Goal: Task Accomplishment & Management: Manage account settings

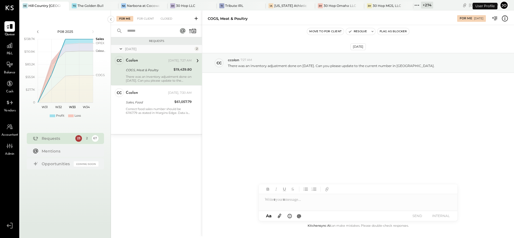
click at [421, 4] on div "+ 274" at bounding box center [427, 5] width 12 height 7
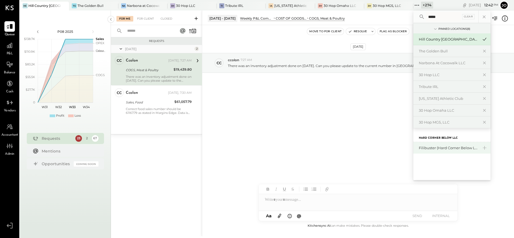
type input "*****"
click at [443, 147] on div "Filibuster (Hard Corner Below LLC)" at bounding box center [449, 148] width 60 height 5
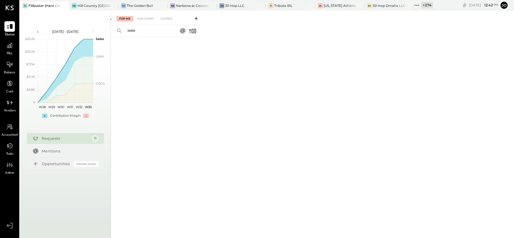
click at [75, 141] on div "Requests" at bounding box center [65, 139] width 47 height 6
click at [74, 140] on div "Requests" at bounding box center [65, 139] width 47 height 6
click at [147, 20] on div "For Client" at bounding box center [145, 19] width 22 height 6
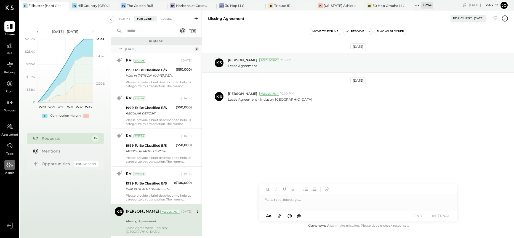
click at [7, 166] on icon at bounding box center [7, 165] width 2 height 5
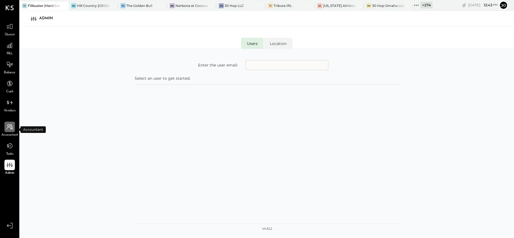
click at [10, 129] on icon at bounding box center [10, 127] width 6 height 6
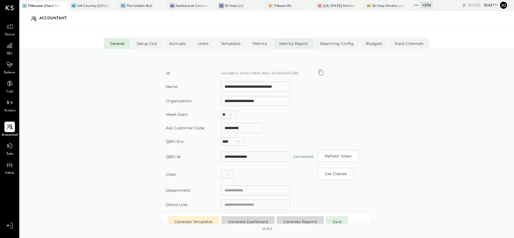
click at [288, 44] on li "Metrics Report" at bounding box center [294, 43] width 40 height 11
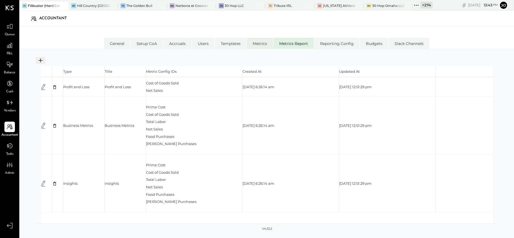
click at [263, 44] on li "Metrics" at bounding box center [260, 43] width 26 height 11
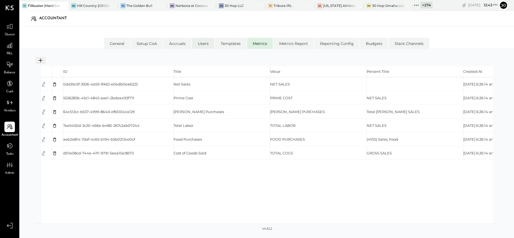
click at [197, 43] on li "Users" at bounding box center [203, 43] width 22 height 11
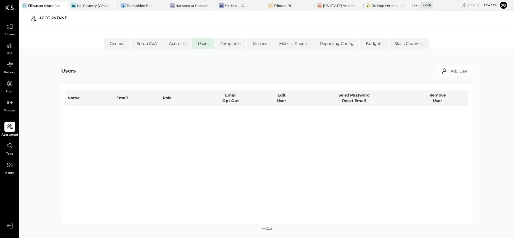
select select "*****"
select select "**********"
select select "********"
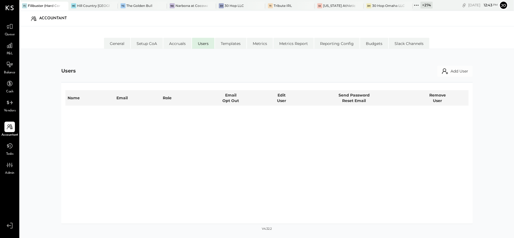
select select "*****"
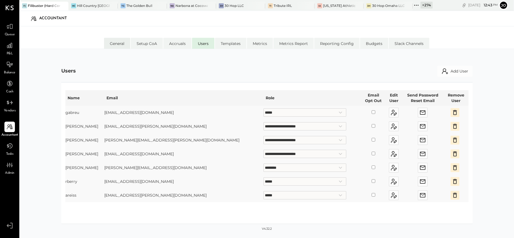
click at [117, 46] on li "General" at bounding box center [117, 43] width 26 height 11
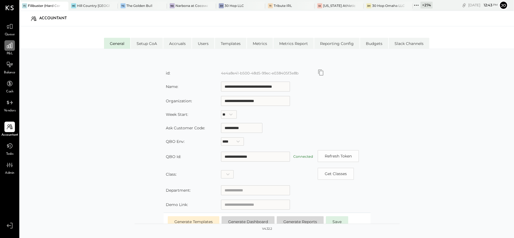
click at [11, 51] on div at bounding box center [9, 45] width 10 height 10
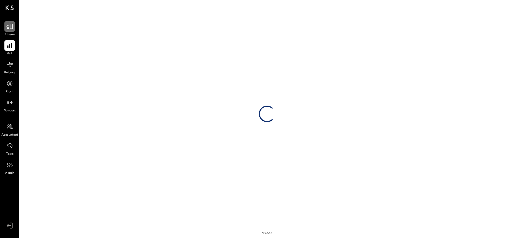
click at [12, 26] on icon at bounding box center [9, 26] width 7 height 7
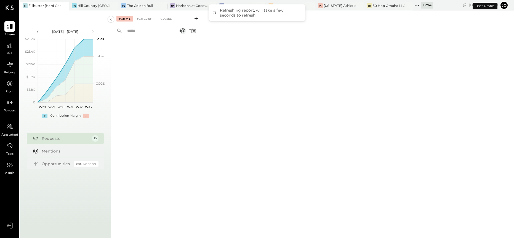
click at [142, 22] on div "For Me For Client Closed" at bounding box center [156, 17] width 91 height 15
click at [142, 19] on div "For Client" at bounding box center [145, 19] width 22 height 6
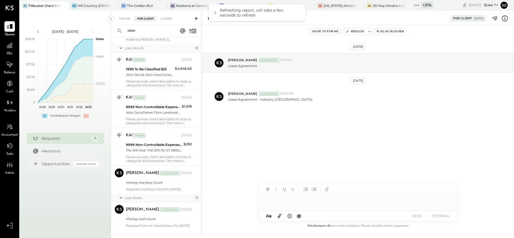
scroll to position [371, 0]
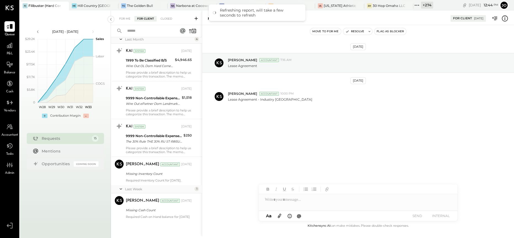
click at [425, 5] on div "+ 274" at bounding box center [427, 5] width 12 height 7
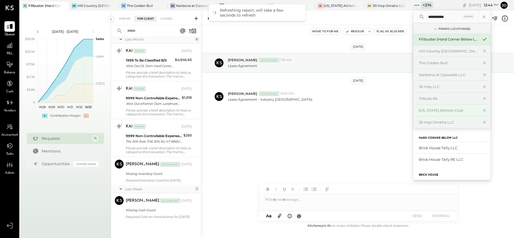
type input "**********"
click at [437, 150] on div "Brick House Tally LLC" at bounding box center [449, 148] width 60 height 5
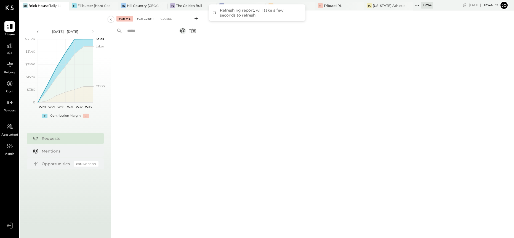
click at [147, 19] on div "For Client" at bounding box center [145, 19] width 22 height 6
click at [55, 136] on div "Requests" at bounding box center [69, 139] width 54 height 6
click at [429, 6] on div "+ 274" at bounding box center [427, 5] width 12 height 7
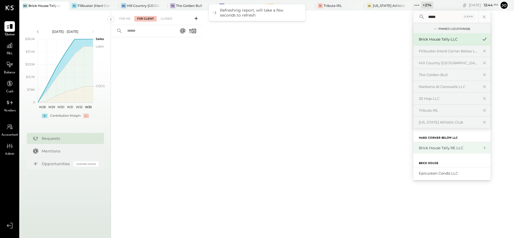
type input "*****"
click at [442, 147] on div "Brick House Tally RE LLC" at bounding box center [449, 148] width 60 height 5
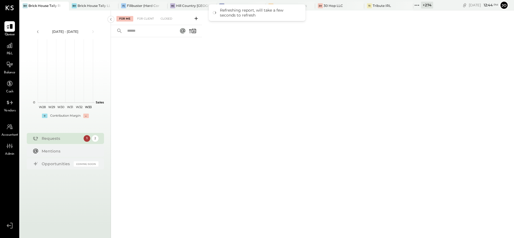
click at [53, 142] on div "Requests 1 2" at bounding box center [65, 138] width 77 height 11
click at [139, 15] on div "For Me For Client Closed" at bounding box center [156, 17] width 91 height 15
click at [140, 21] on div "For Me For Client Closed" at bounding box center [156, 17] width 91 height 15
click at [143, 20] on div "For Client" at bounding box center [145, 19] width 22 height 6
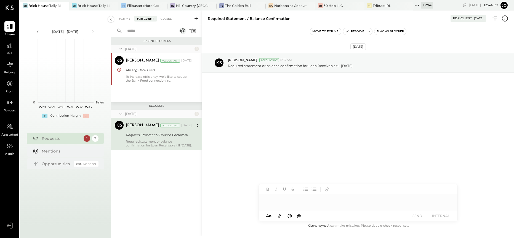
click at [425, 7] on div "+ 274" at bounding box center [427, 5] width 12 height 7
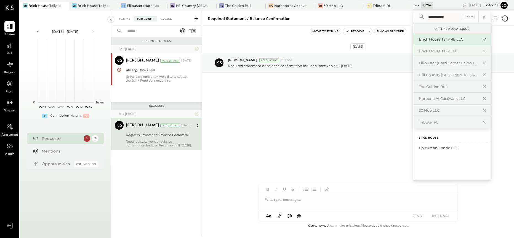
type input "**********"
click at [448, 53] on div "Brick House Tally LLC" at bounding box center [449, 51] width 60 height 5
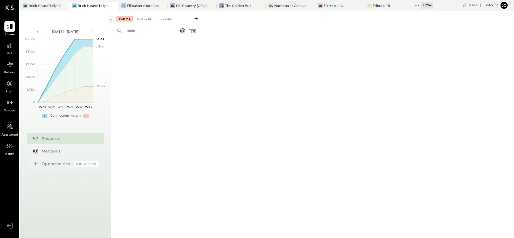
click at [144, 15] on div "For Me For Client Closed" at bounding box center [156, 17] width 91 height 15
click at [144, 20] on div "For Client" at bounding box center [145, 19] width 22 height 6
click at [169, 19] on div "Closed" at bounding box center [166, 19] width 17 height 6
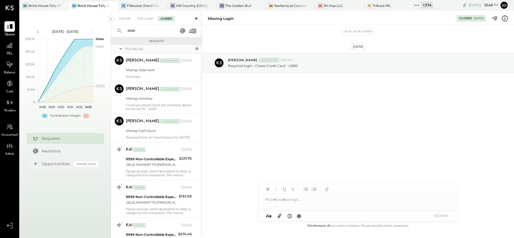
click at [506, 17] on icon at bounding box center [505, 18] width 7 height 7
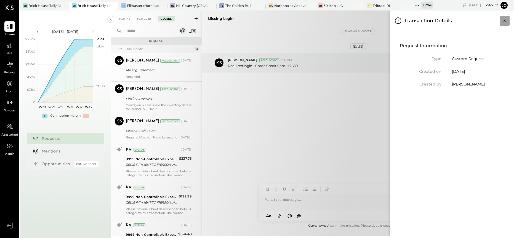
click at [506, 17] on button "Close panel" at bounding box center [505, 21] width 10 height 10
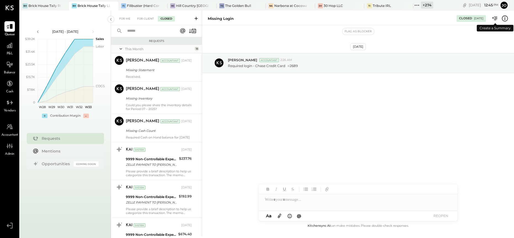
click at [495, 18] on icon at bounding box center [495, 18] width 7 height 7
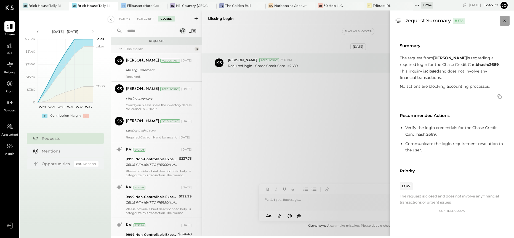
click at [507, 19] on icon "Close panel" at bounding box center [505, 21] width 6 height 6
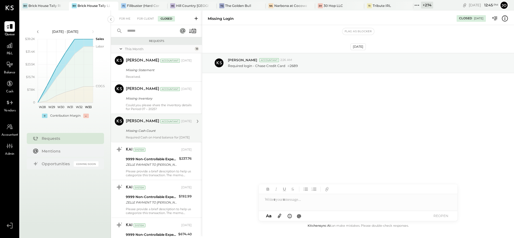
click at [167, 128] on div "Missing Cash Count" at bounding box center [158, 131] width 64 height 6
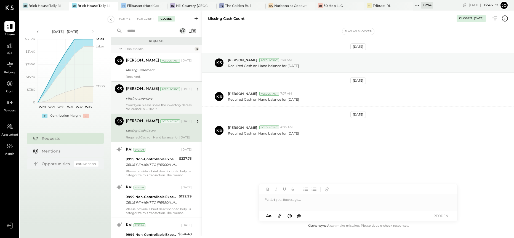
click at [170, 96] on div "Missing Inventory" at bounding box center [158, 99] width 64 height 6
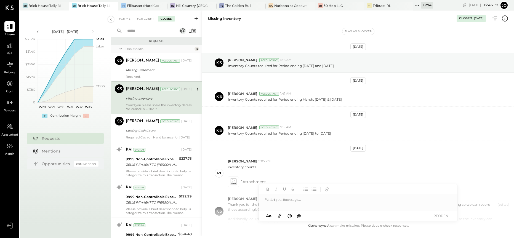
scroll to position [78, 0]
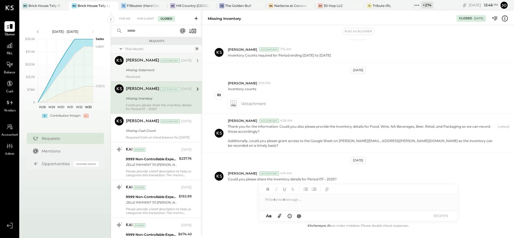
click at [171, 80] on div "[PERSON_NAME] Accountant [PERSON_NAME] Accountant [DATE] Missing Statement Rece…" at bounding box center [156, 67] width 91 height 28
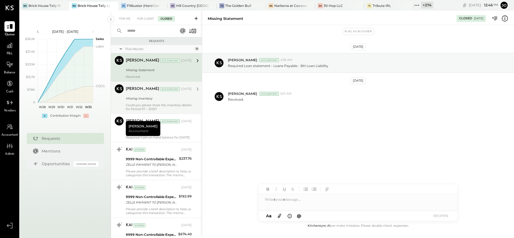
click at [165, 102] on div "[PERSON_NAME] Accountant [DATE] Missing Inventory Could you please share the in…" at bounding box center [159, 97] width 66 height 27
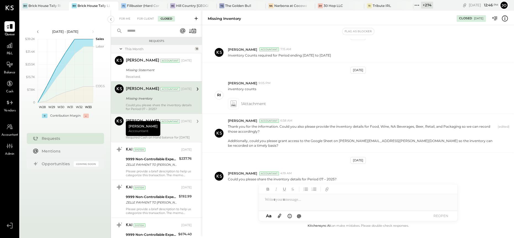
click at [169, 129] on div "Missing Cash Count" at bounding box center [158, 131] width 64 height 6
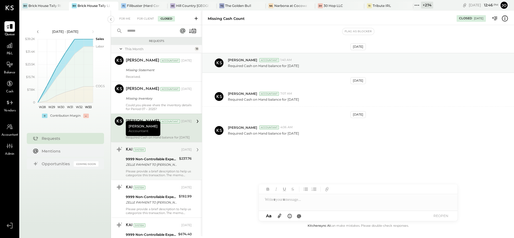
click at [172, 168] on div "ZELLE PAYMENT TO [PERSON_NAME] JPM99BHISQGJ" at bounding box center [152, 165] width 52 height 6
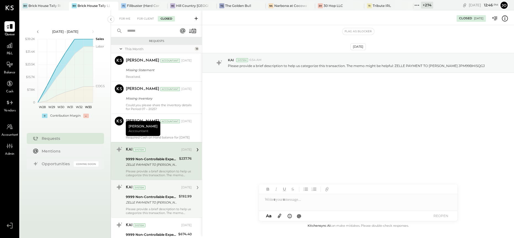
click at [161, 197] on div "9999 Non-Controllable Expenses:Other Income and Expenses:To Be Classified P&L Z…" at bounding box center [151, 200] width 51 height 12
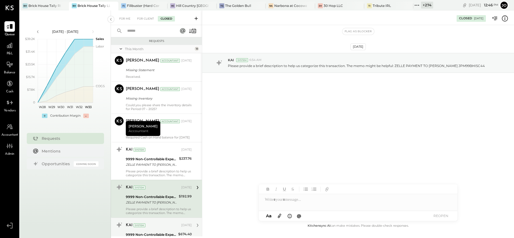
click at [160, 226] on div "KAI System [DATE]" at bounding box center [159, 226] width 66 height 8
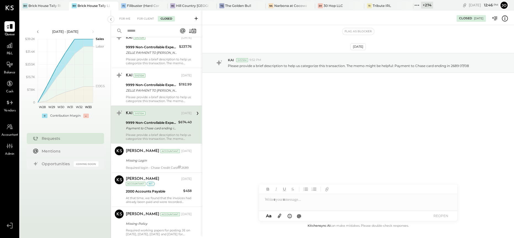
scroll to position [159, 0]
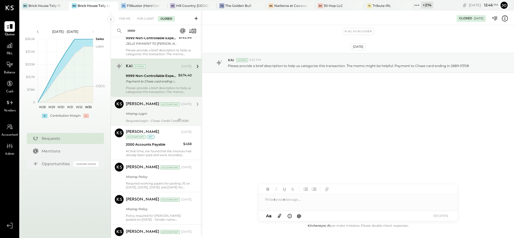
click at [169, 117] on div "Missing Login" at bounding box center [158, 113] width 64 height 7
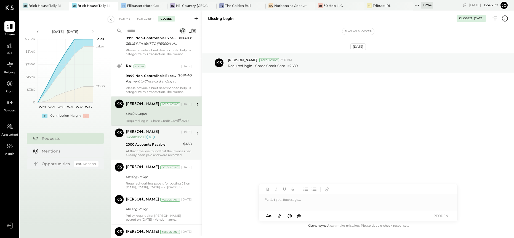
click at [162, 140] on div "[PERSON_NAME] [DATE] Accountant int" at bounding box center [159, 134] width 66 height 11
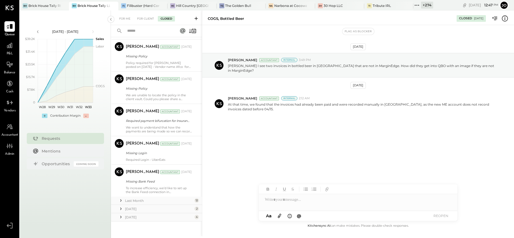
scroll to position [445, 0]
click at [122, 203] on icon at bounding box center [121, 201] width 6 height 6
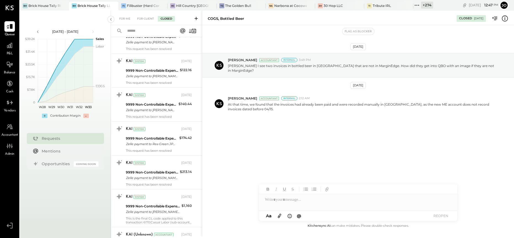
scroll to position [842, 0]
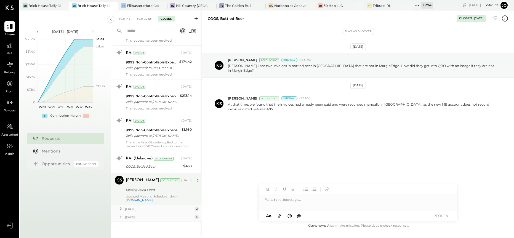
click at [176, 192] on div "Missing Bank Feed" at bounding box center [158, 190] width 64 height 6
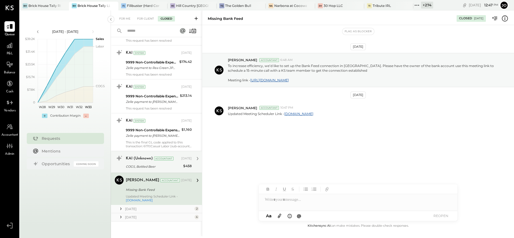
click at [170, 168] on div "COGS, Bottled Beer" at bounding box center [154, 167] width 56 height 6
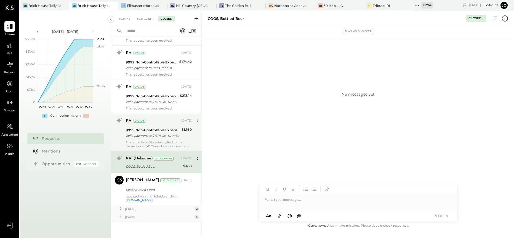
click at [185, 142] on div "This is the final GL code applied to this transaction: 6170:Casual Labor (sub-a…" at bounding box center [159, 145] width 66 height 8
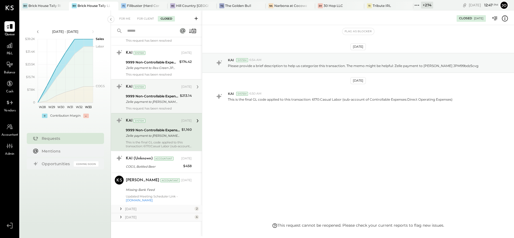
click at [161, 101] on div "Zelle payment to [PERSON_NAME] JPM99bfbamg0" at bounding box center [152, 102] width 52 height 6
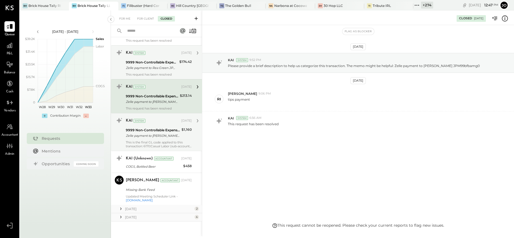
click at [164, 63] on div "9999 Non-Controllable Expenses:Other Income and Expenses:To Be Classified P&L" at bounding box center [152, 63] width 52 height 6
